Goal: Check status

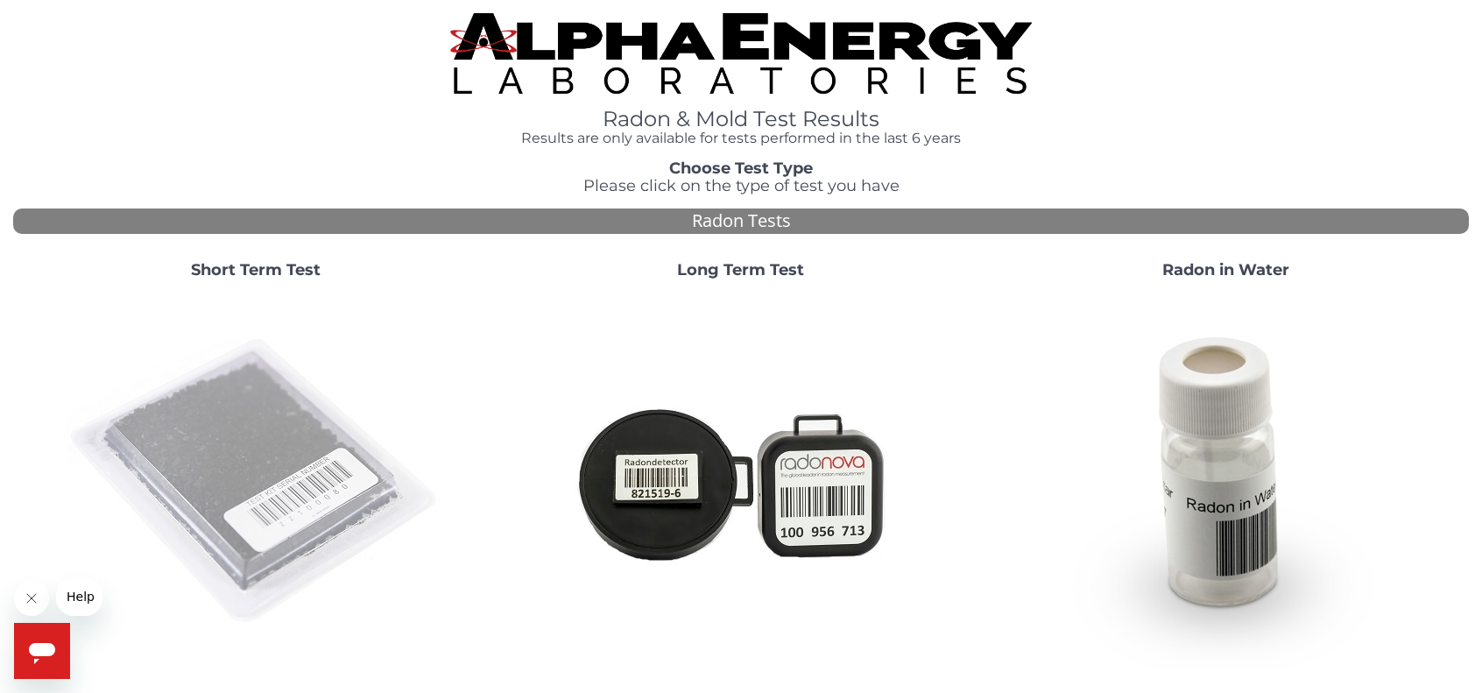
click at [228, 378] on img at bounding box center [255, 481] width 377 height 377
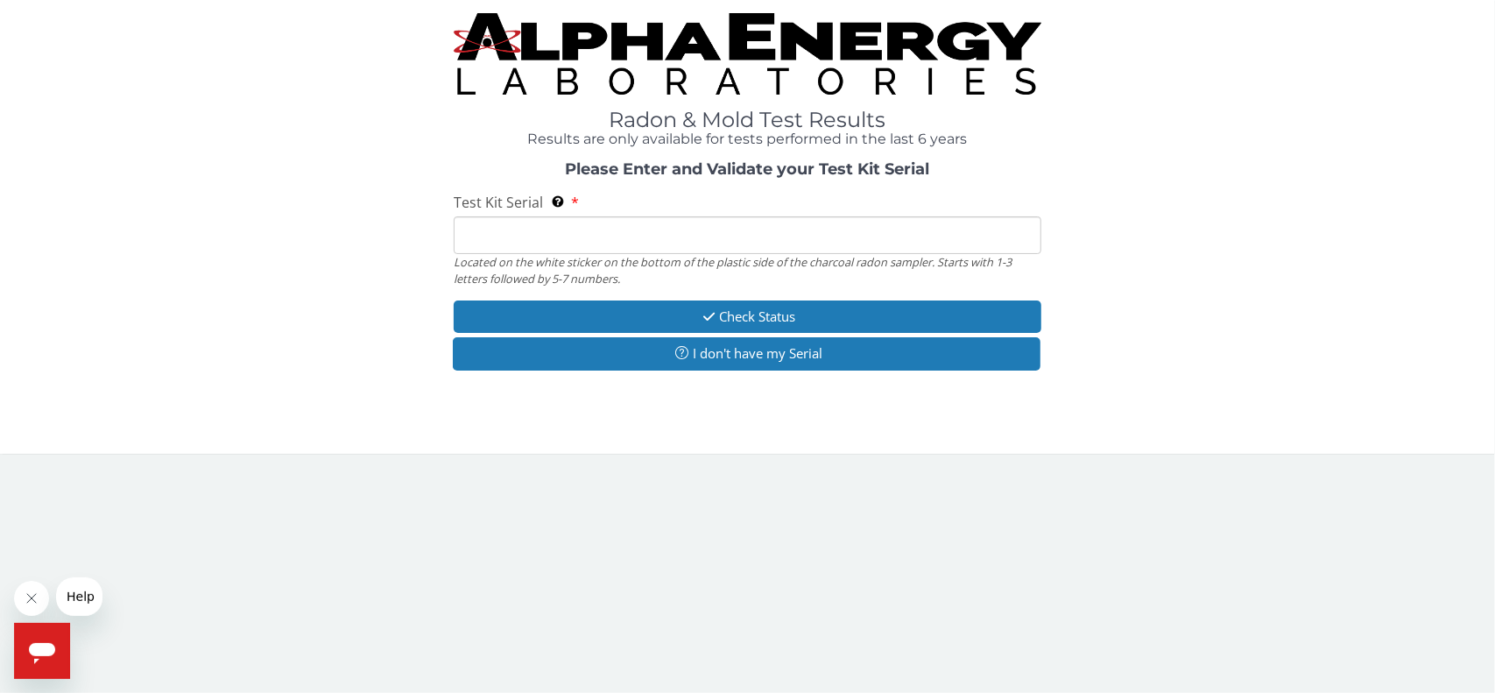
click at [550, 229] on input "Test Kit Serial Located on the white sticker on the bottom of the plastic side …" at bounding box center [748, 235] width 588 height 38
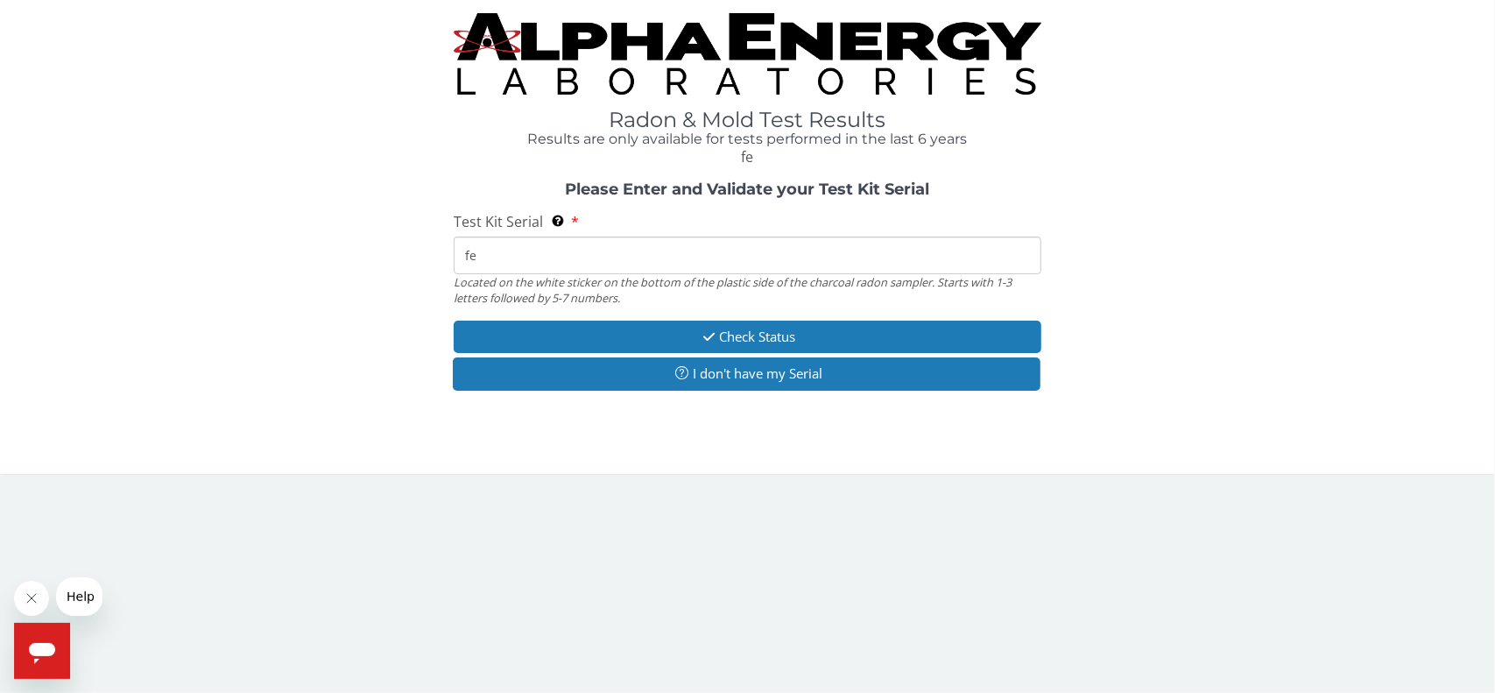
type input "f"
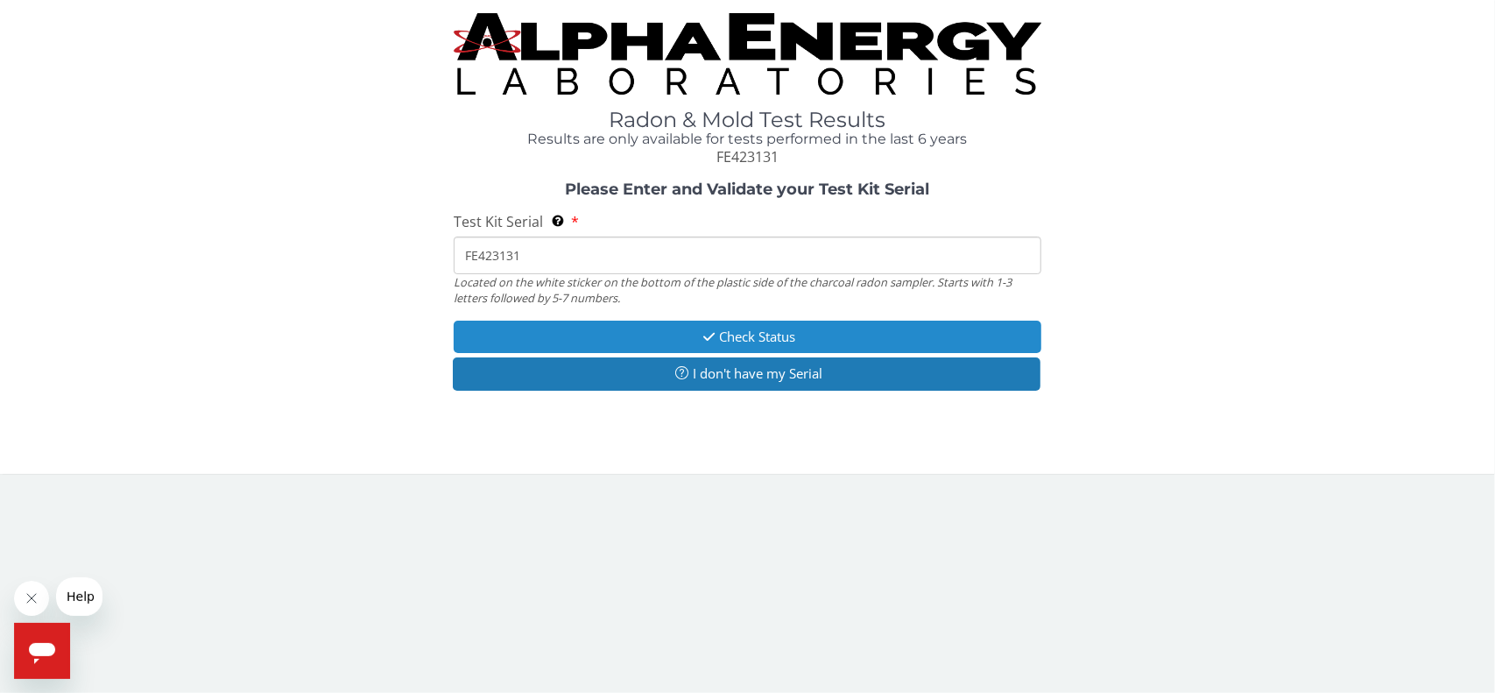
type input "FE423131"
click at [724, 332] on button "Check Status" at bounding box center [748, 337] width 588 height 32
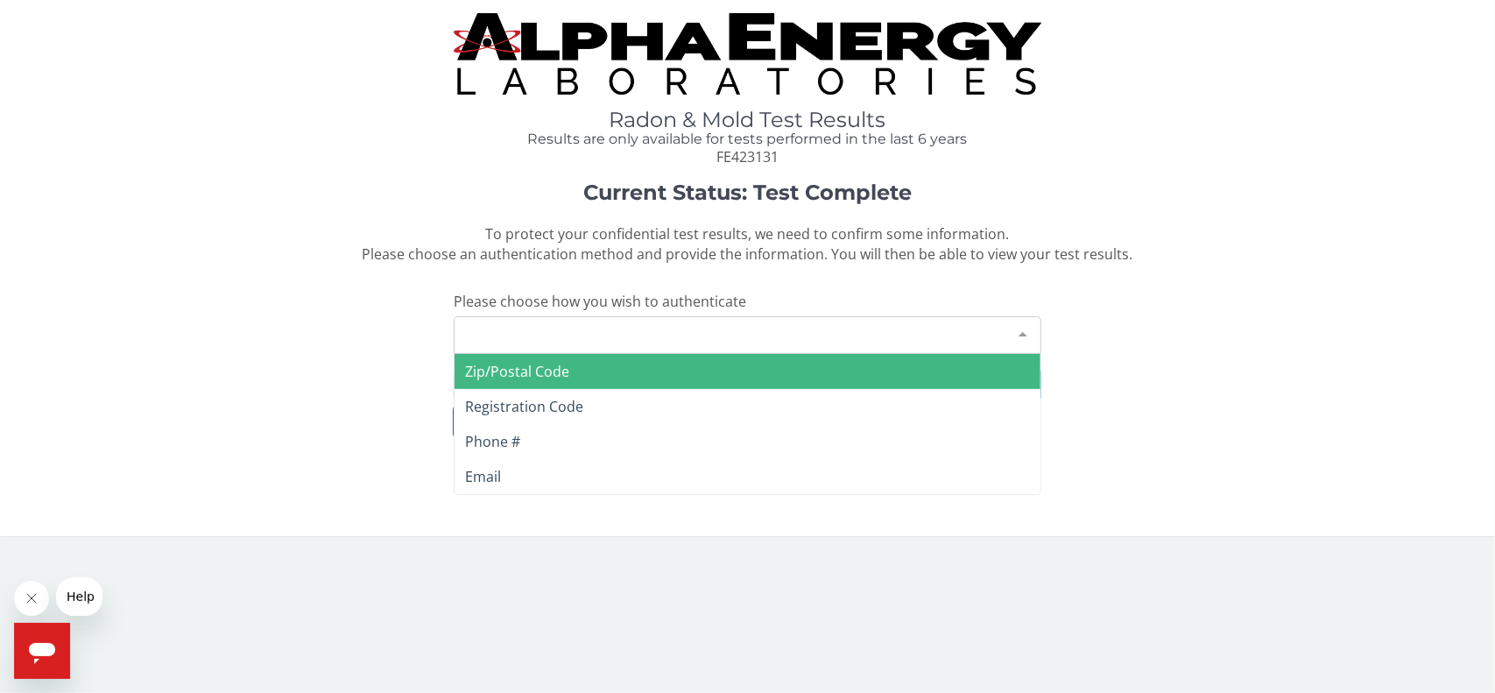
click at [670, 333] on div "Please make a selection" at bounding box center [748, 335] width 588 height 38
click at [581, 364] on span "Zip/Postal Code" at bounding box center [748, 371] width 586 height 35
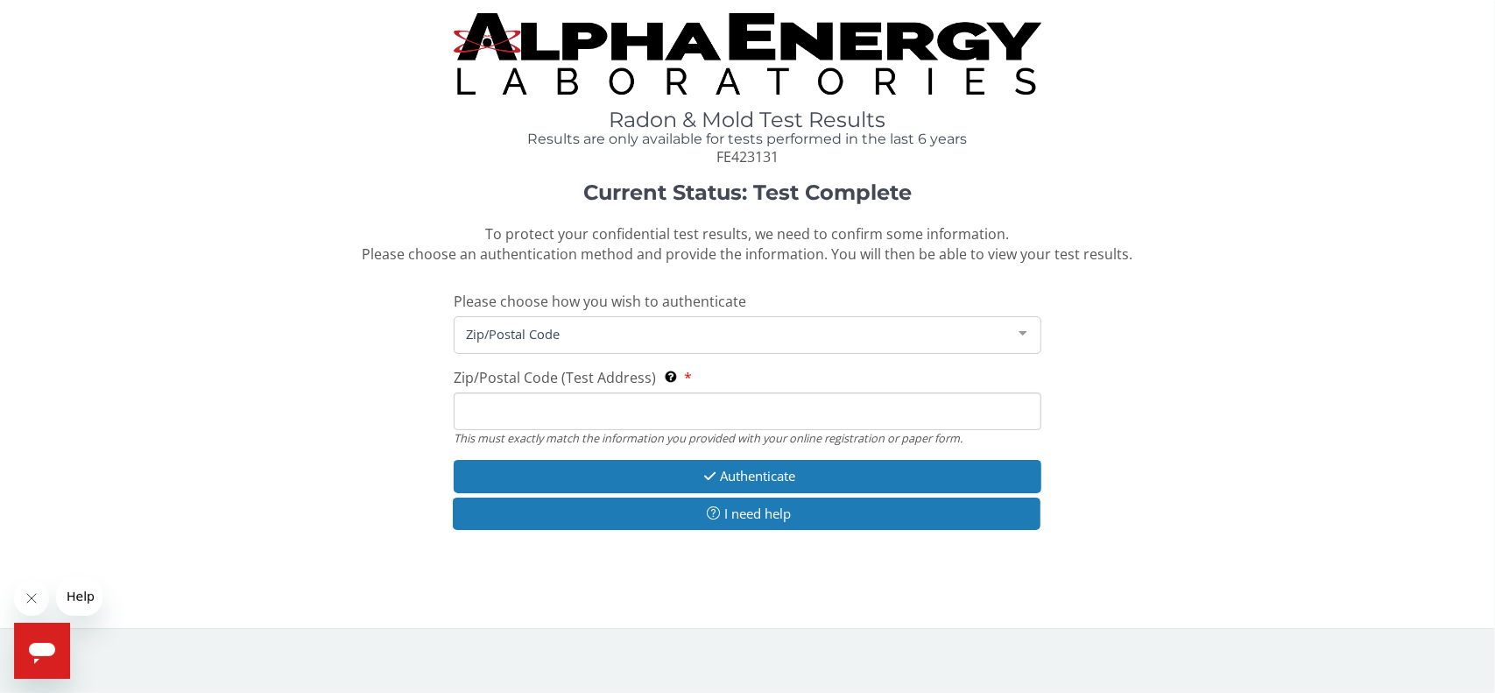
click at [569, 398] on input "Zip/Postal Code (Test Address) This must exactly match the information you prov…" at bounding box center [748, 411] width 588 height 38
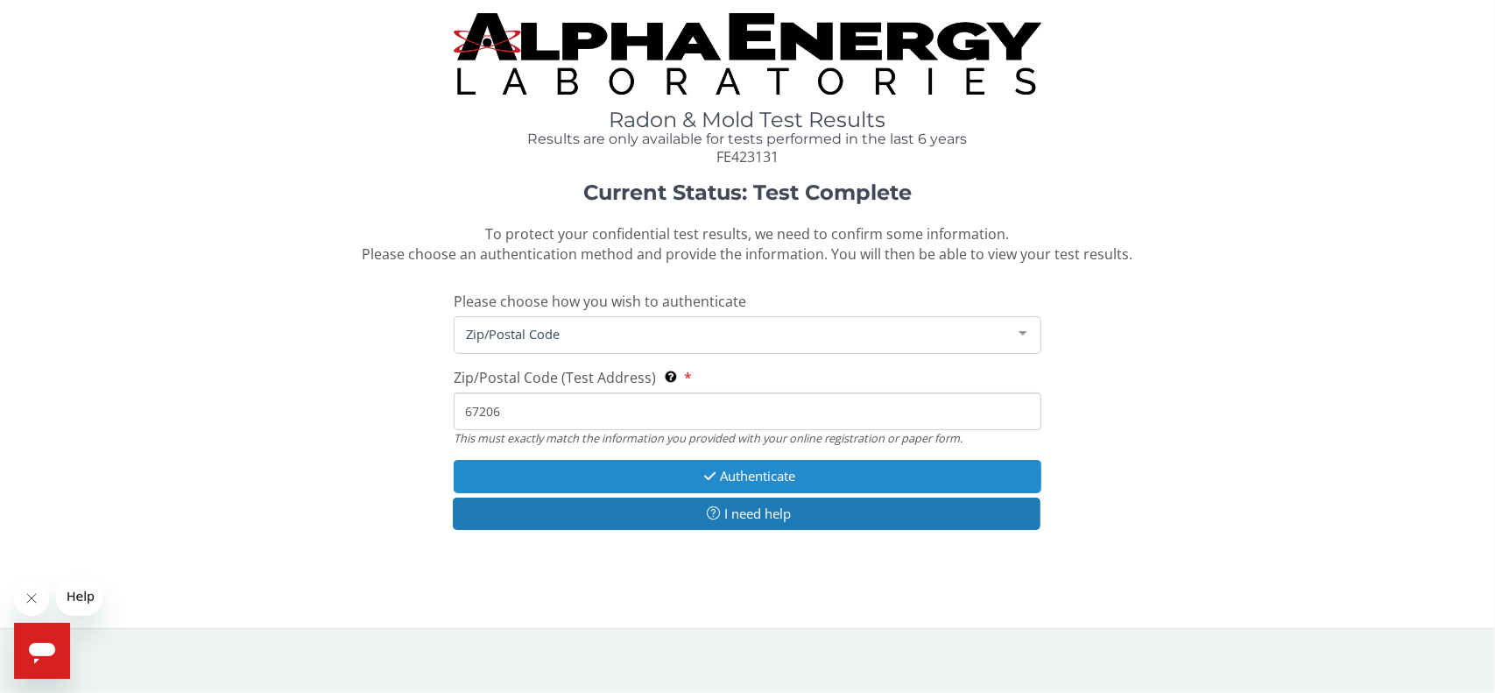
type input "67206"
click at [548, 476] on button "Authenticate" at bounding box center [748, 476] width 588 height 32
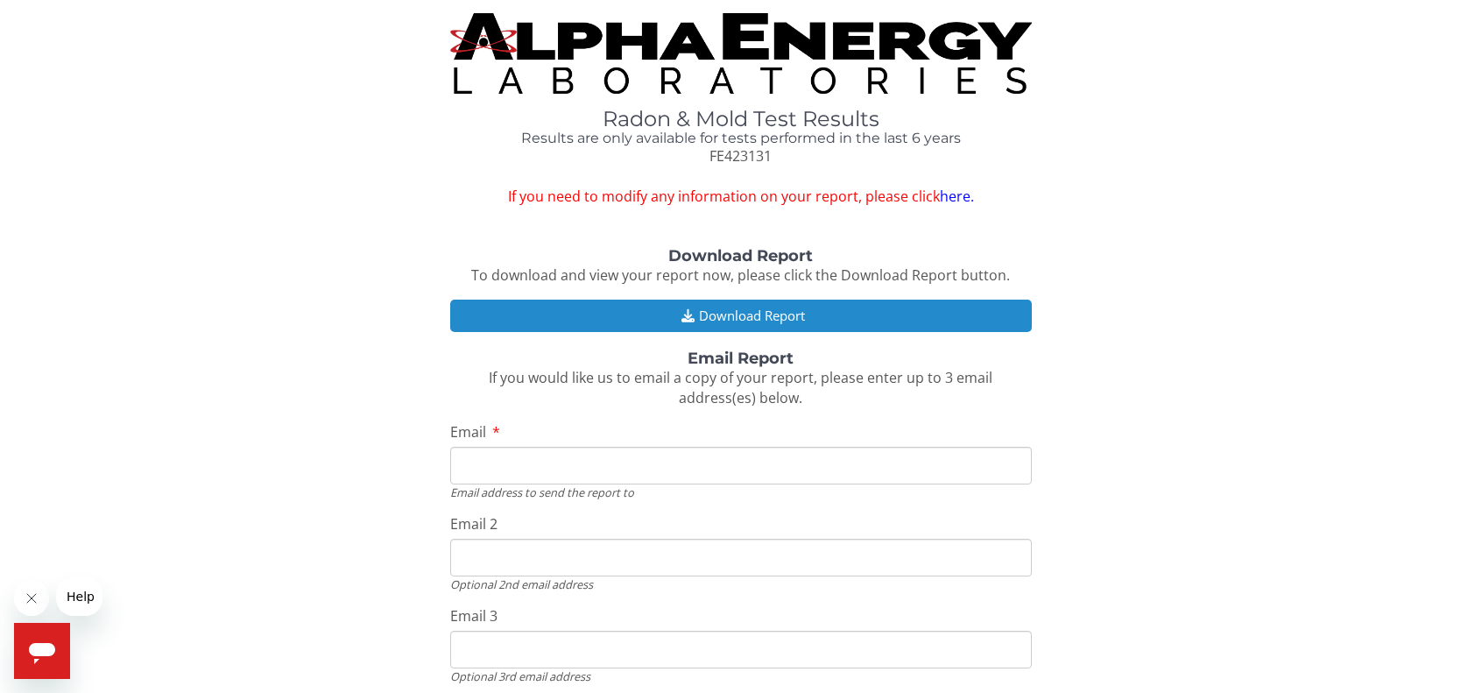
click at [744, 306] on button "Download Report" at bounding box center [741, 316] width 582 height 32
